Goal: Complete application form

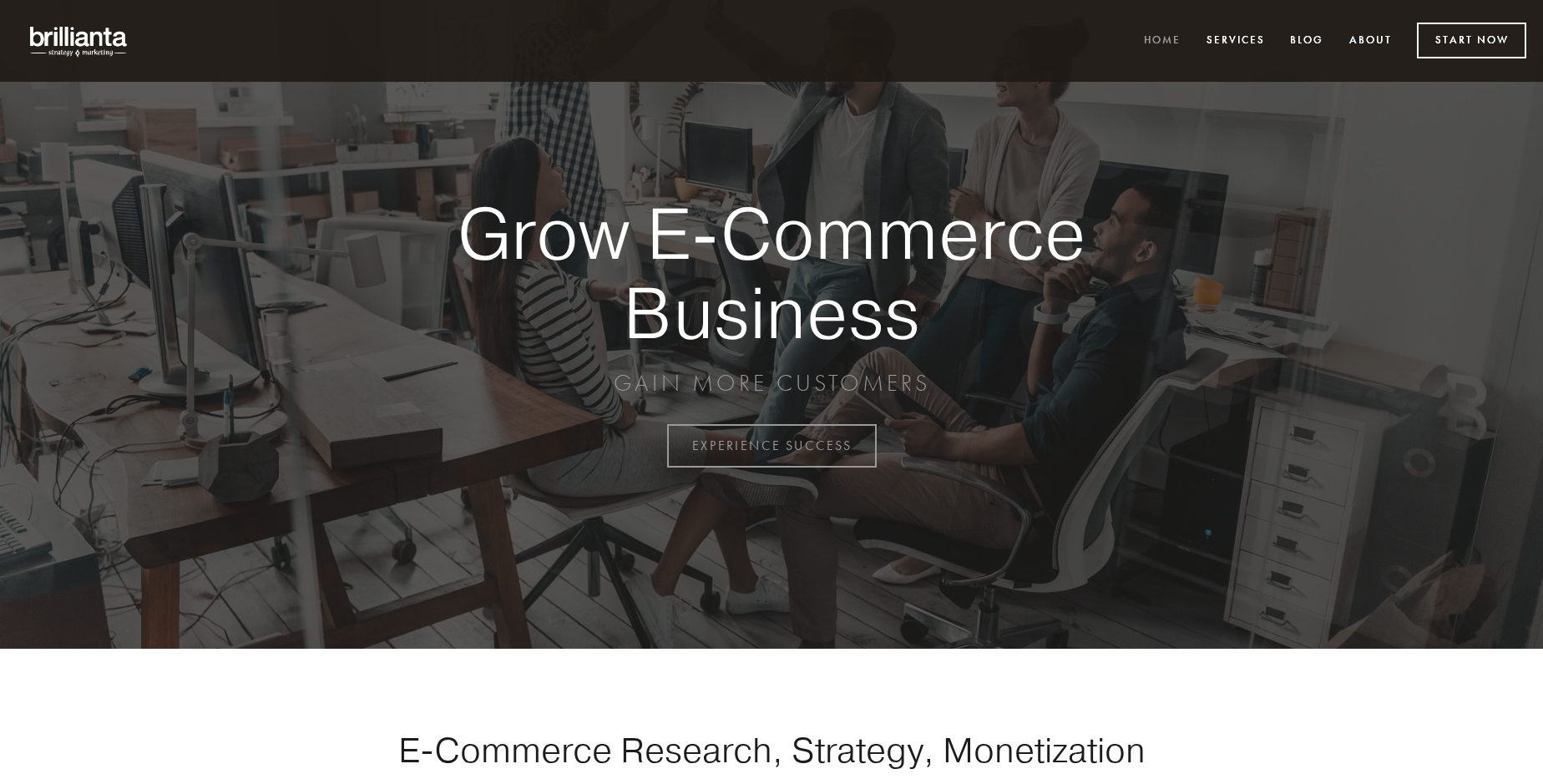
scroll to position [4375, 0]
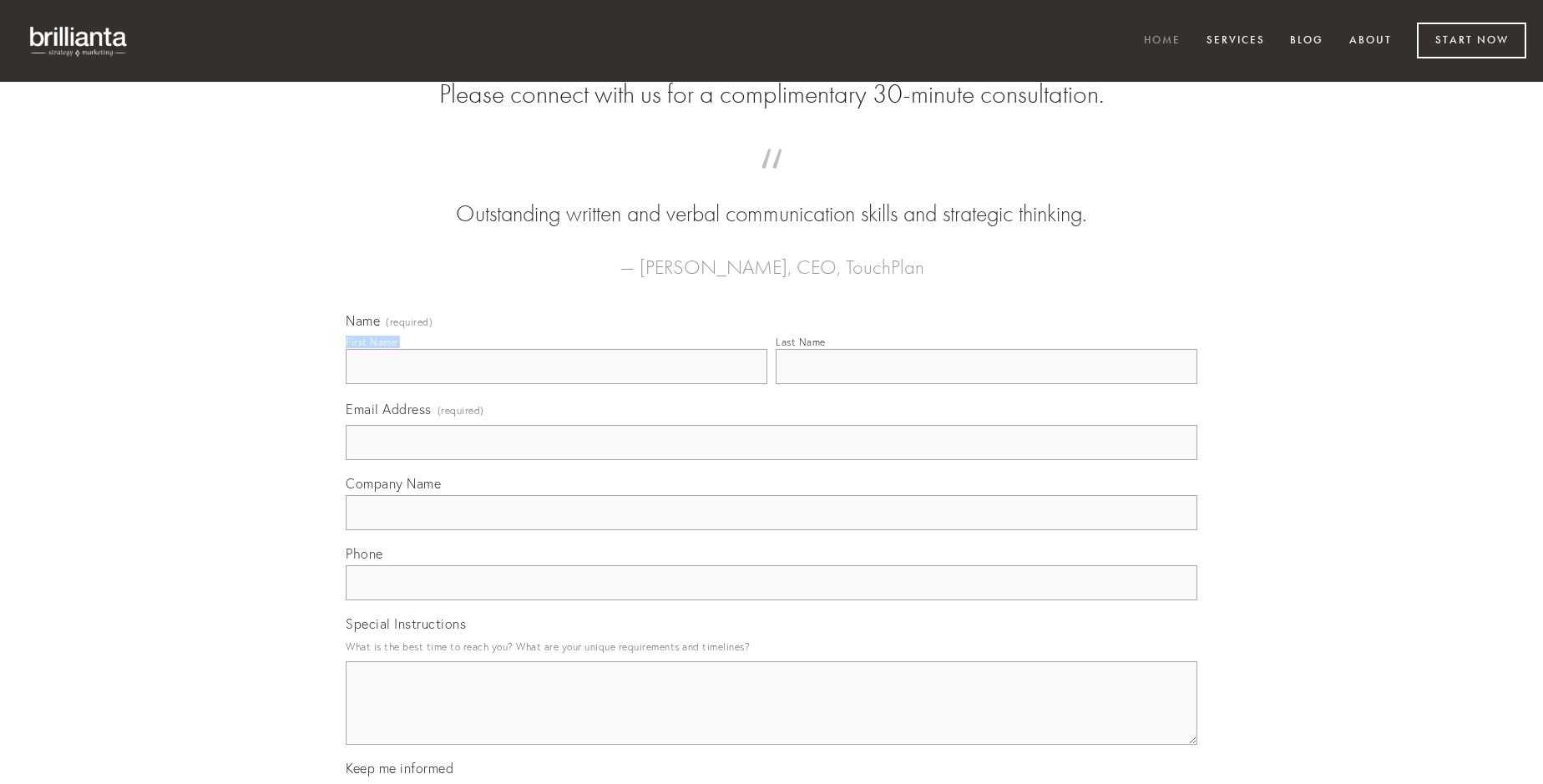
type input "[PERSON_NAME]"
click at [986, 384] on input "Last Name" at bounding box center [987, 366] width 422 height 35
type input "[PERSON_NAME]"
click at [772, 460] on input "Email Address (required)" at bounding box center [771, 442] width 851 height 35
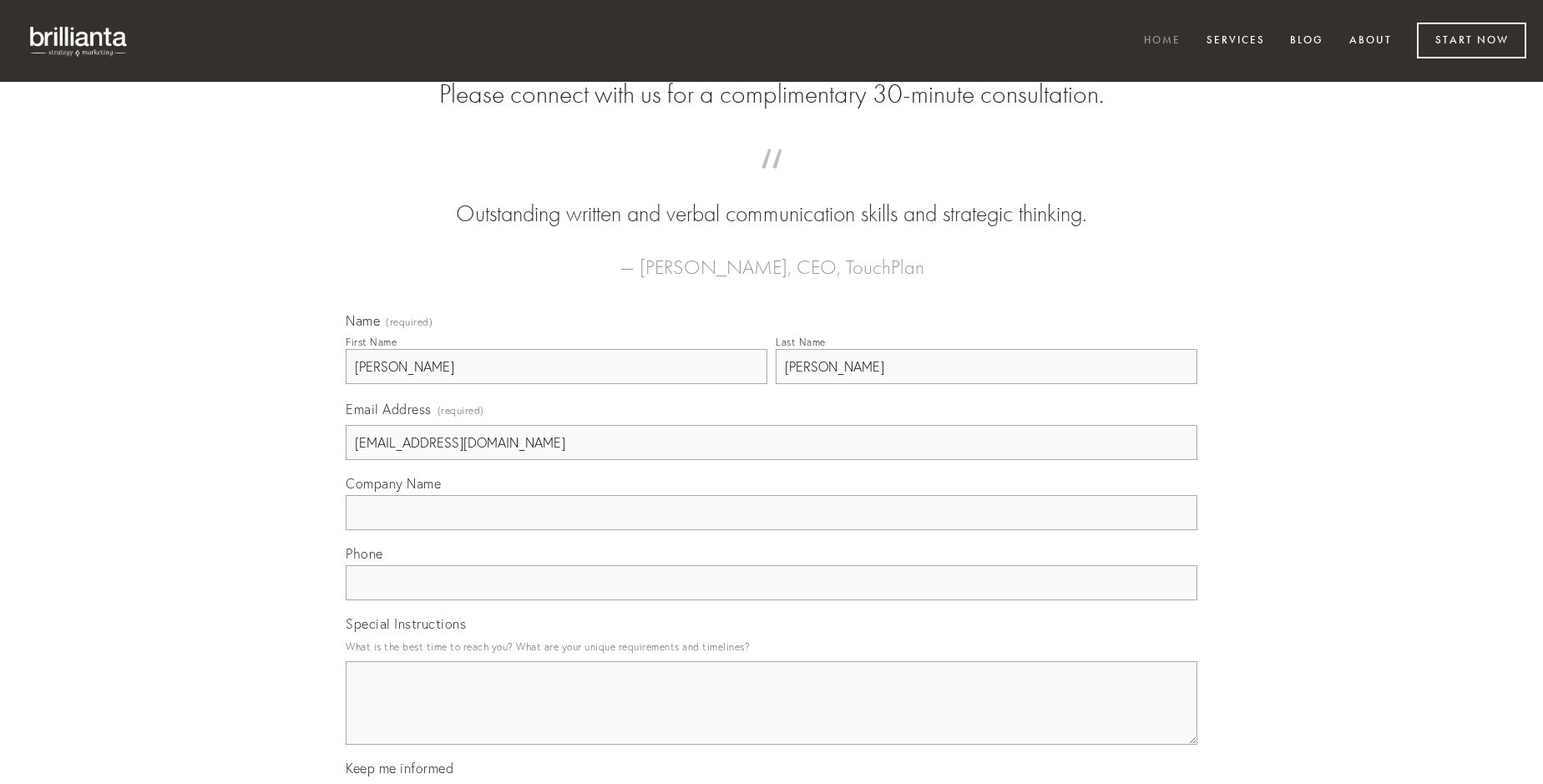
type input "[EMAIL_ADDRESS][DOMAIN_NAME]"
click at [772, 530] on input "Company Name" at bounding box center [771, 512] width 851 height 35
type input "conscendo"
click at [772, 600] on input "text" at bounding box center [771, 582] width 851 height 35
click at [772, 718] on textarea "Special Instructions" at bounding box center [771, 703] width 851 height 84
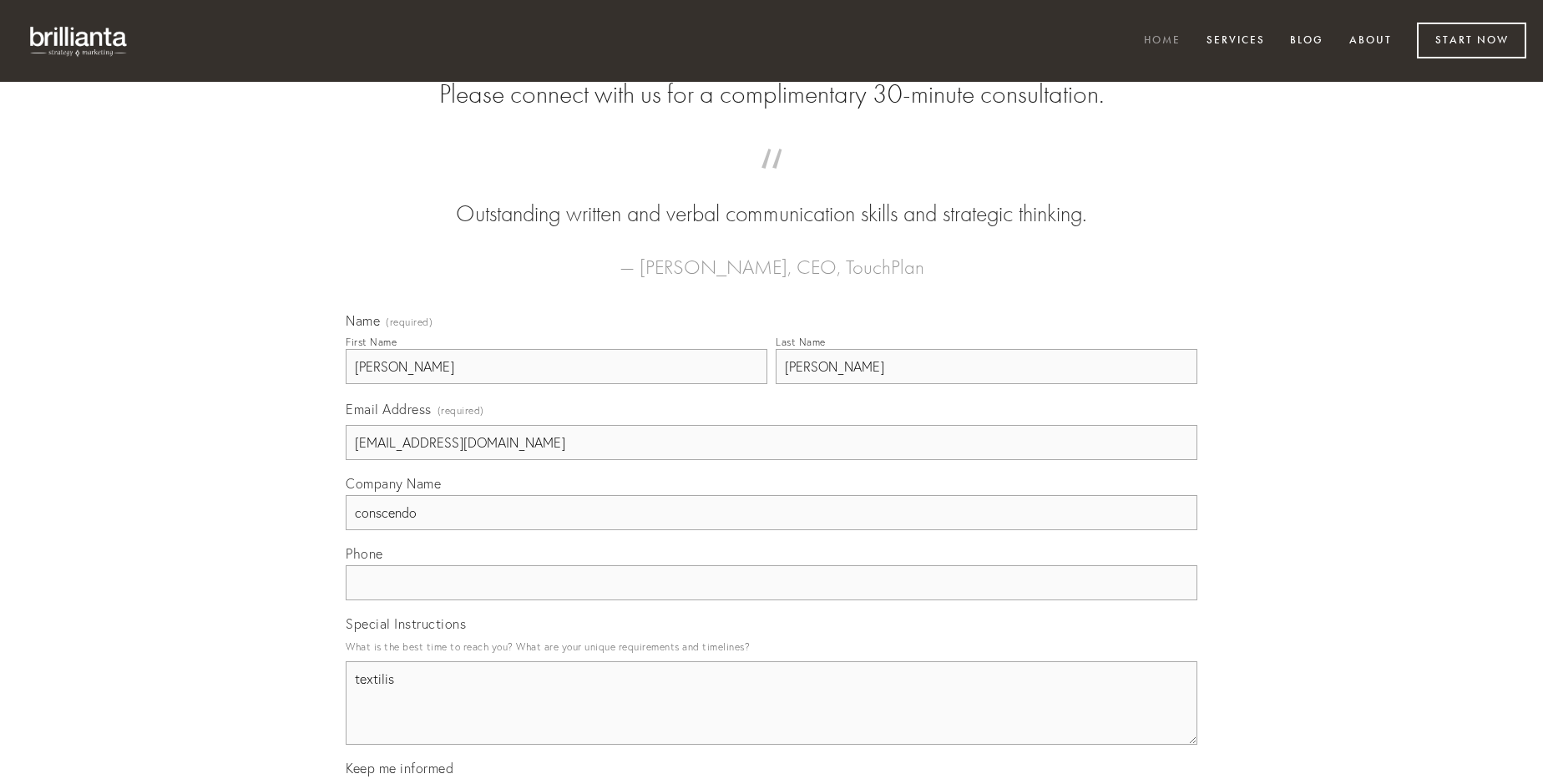
type textarea "textilis"
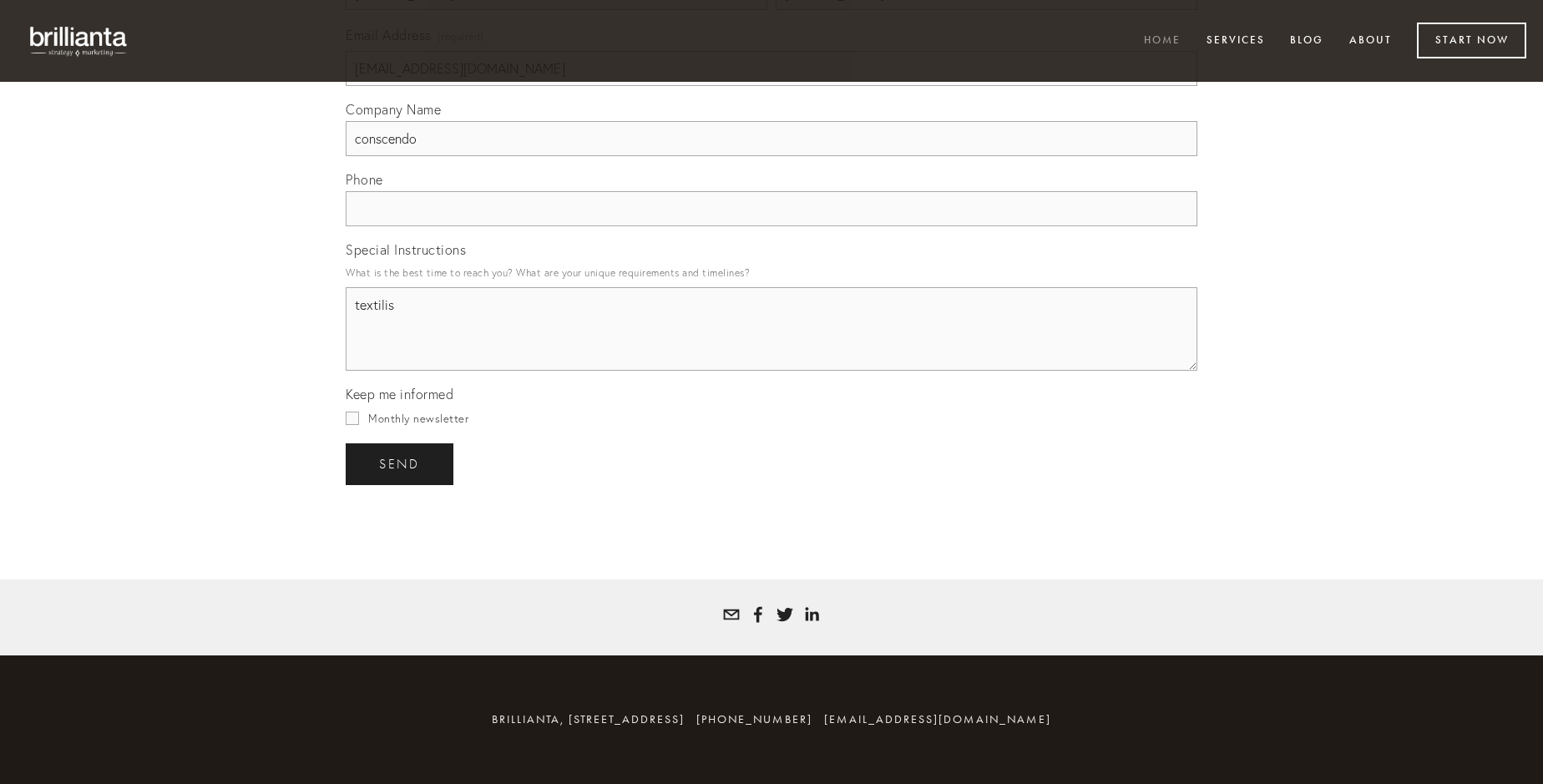
click at [401, 463] on span "send" at bounding box center [399, 464] width 41 height 15
